Goal: Task Accomplishment & Management: Manage account settings

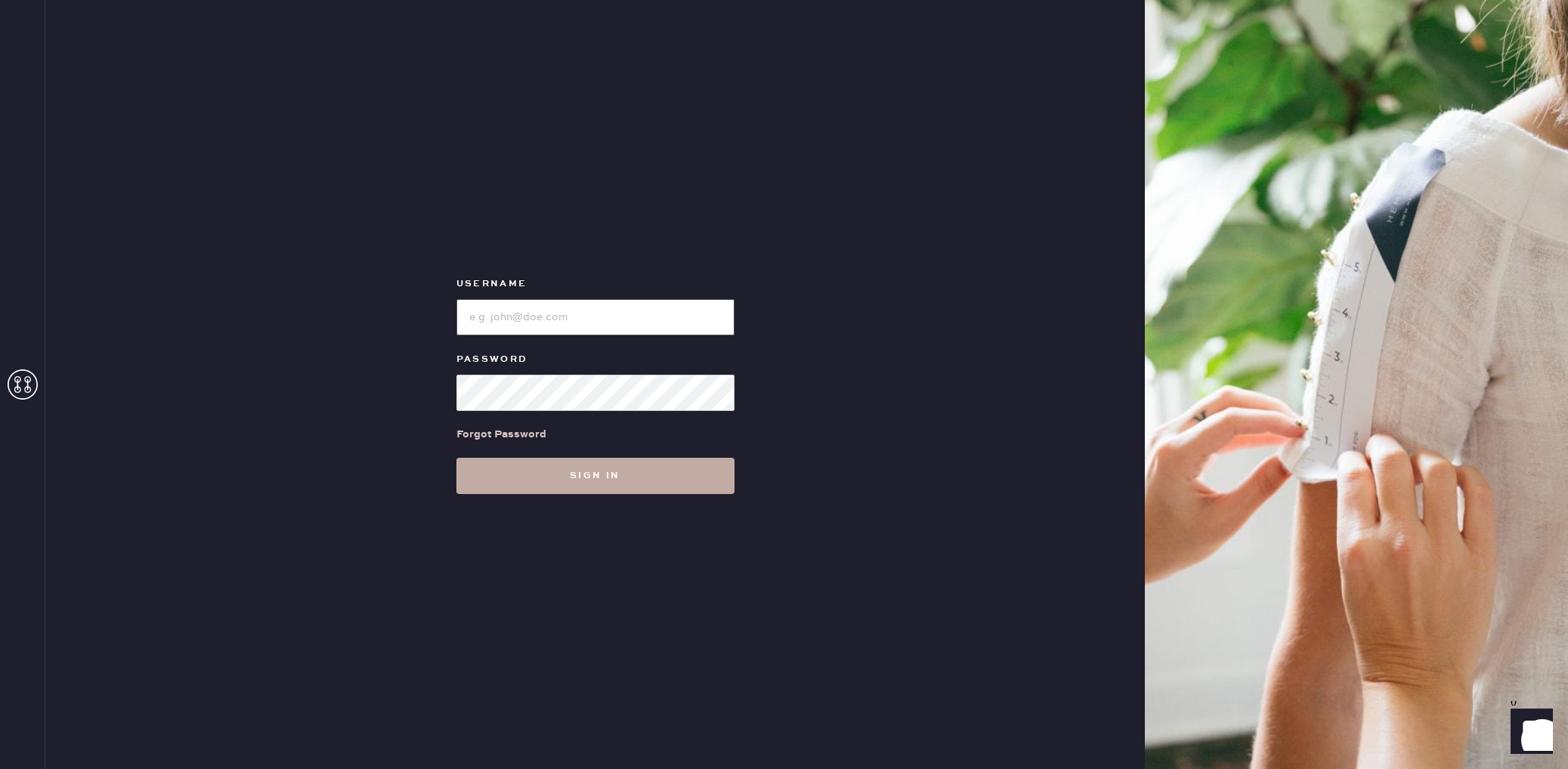
type input "Reformationstudiocity"
click at [526, 462] on button "Sign in" at bounding box center [595, 476] width 278 height 36
type input "Reformationstudiocity"
click at [549, 316] on input "loginName" at bounding box center [595, 317] width 278 height 36
click at [550, 316] on input "loginName" at bounding box center [595, 317] width 278 height 36
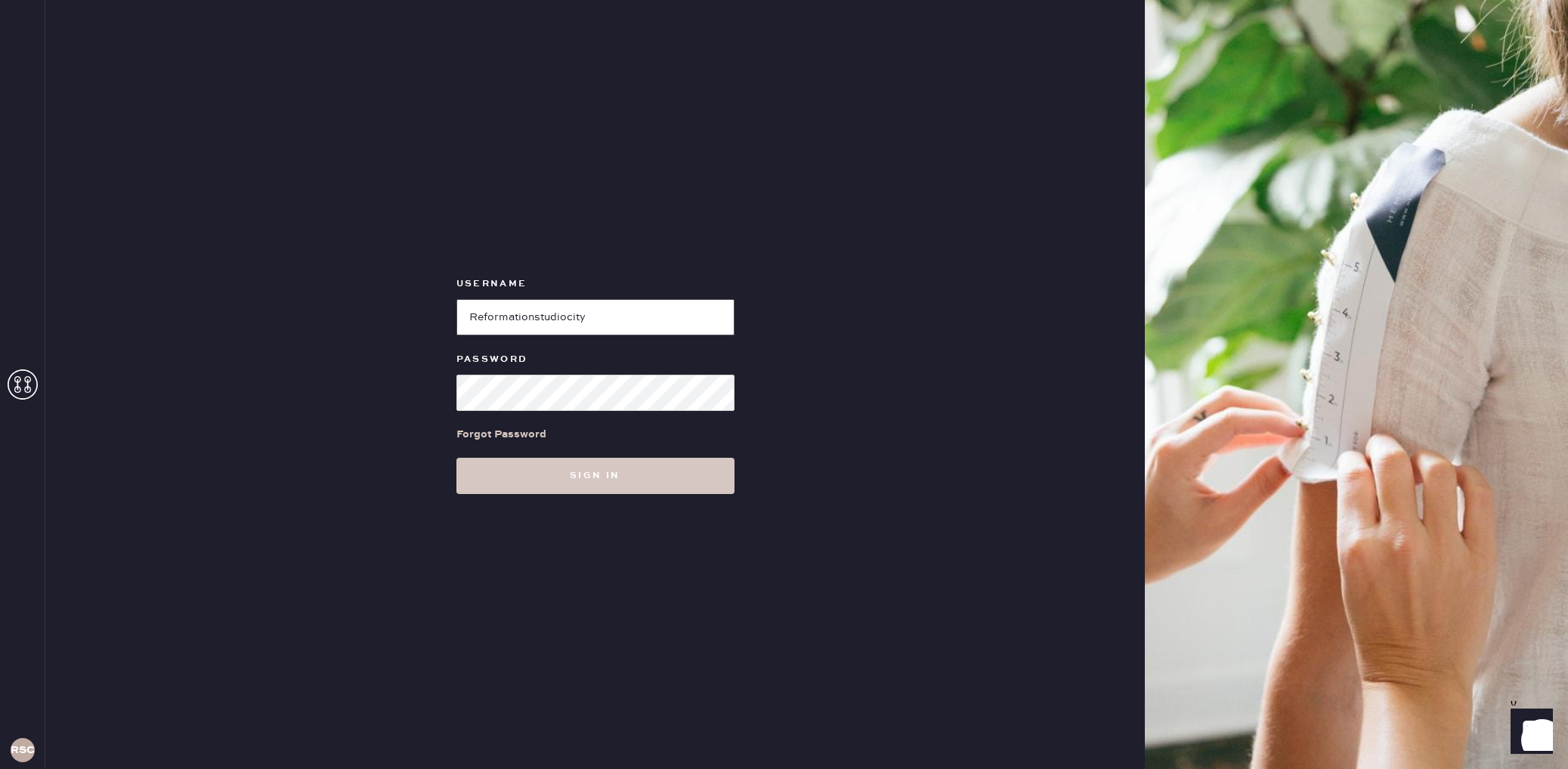
click at [550, 316] on input "loginName" at bounding box center [595, 317] width 278 height 36
click at [589, 307] on input "loginName" at bounding box center [595, 317] width 278 height 36
